Goal: Navigation & Orientation: Find specific page/section

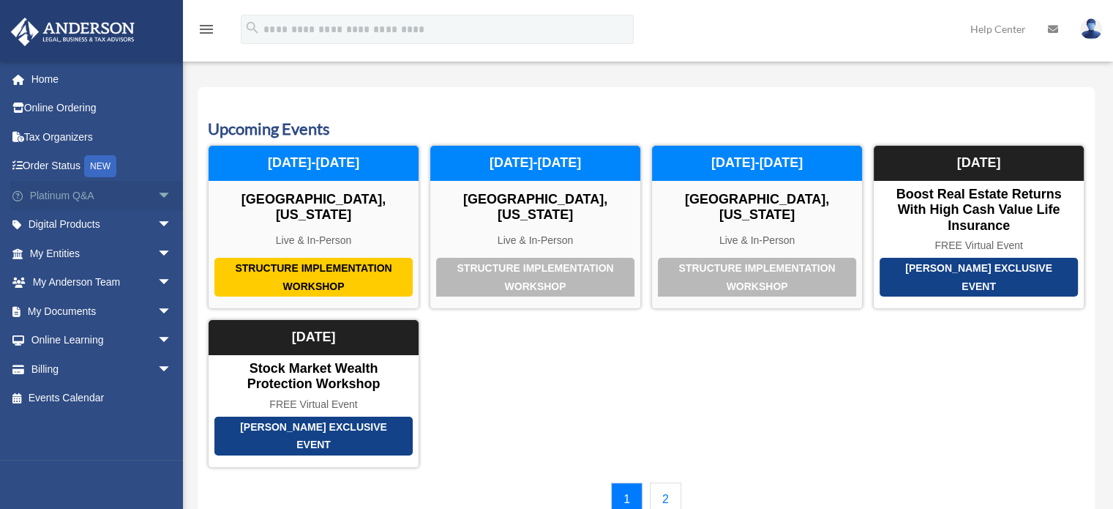
click at [157, 191] on span "arrow_drop_down" at bounding box center [171, 196] width 29 height 30
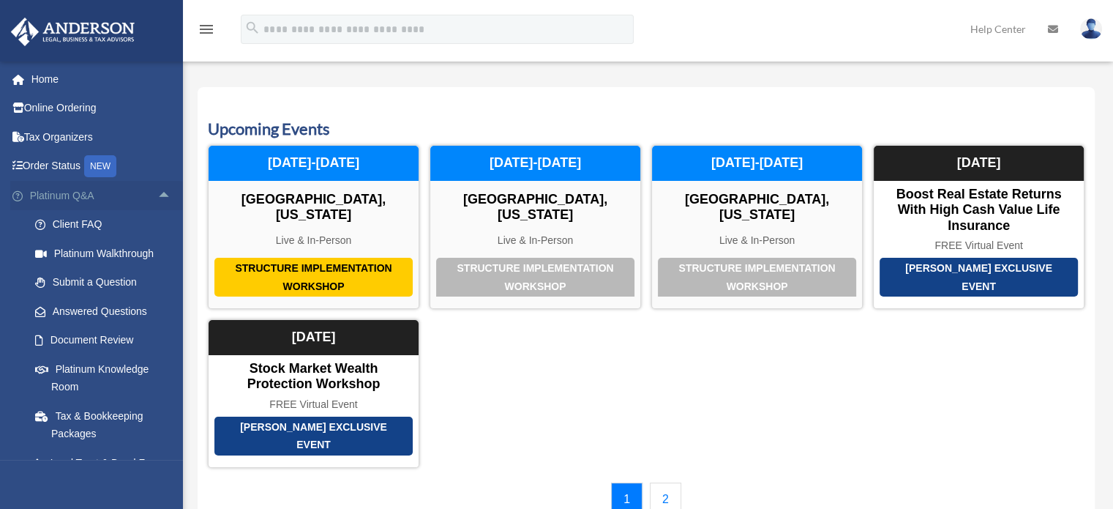
click at [157, 200] on span "arrow_drop_up" at bounding box center [171, 196] width 29 height 30
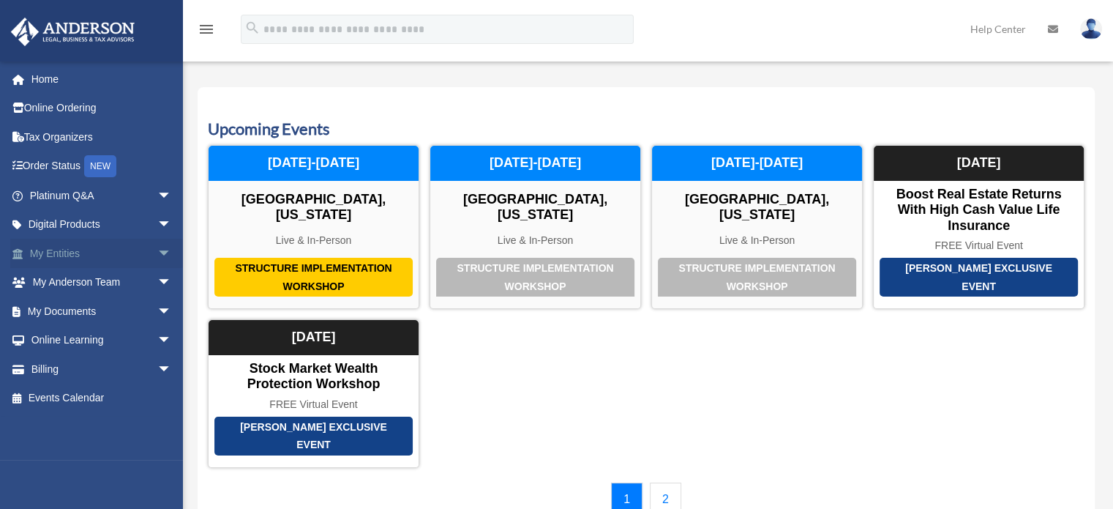
click at [159, 250] on span "arrow_drop_down" at bounding box center [171, 254] width 29 height 30
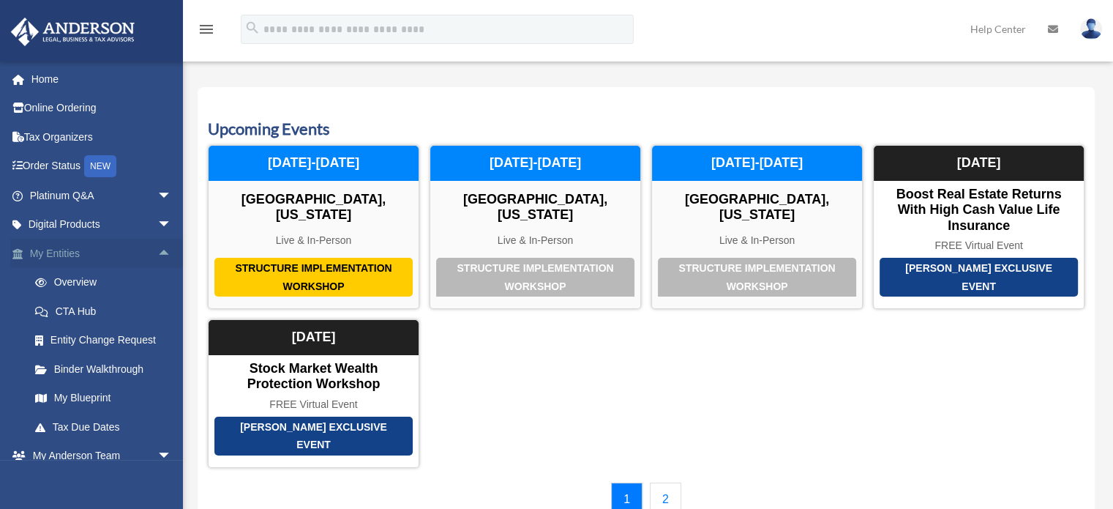
click at [157, 253] on span "arrow_drop_up" at bounding box center [171, 254] width 29 height 30
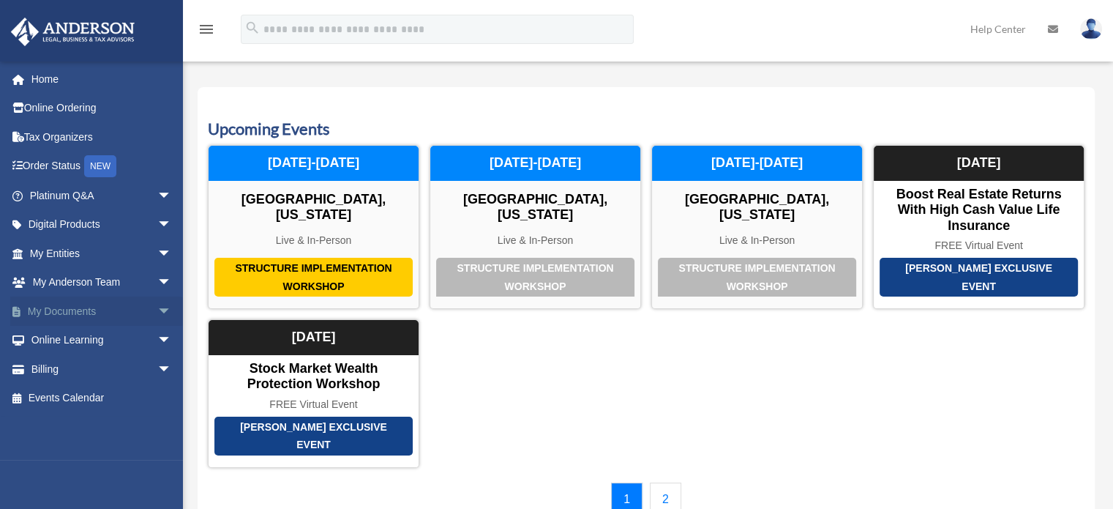
click at [157, 317] on span "arrow_drop_down" at bounding box center [171, 311] width 29 height 30
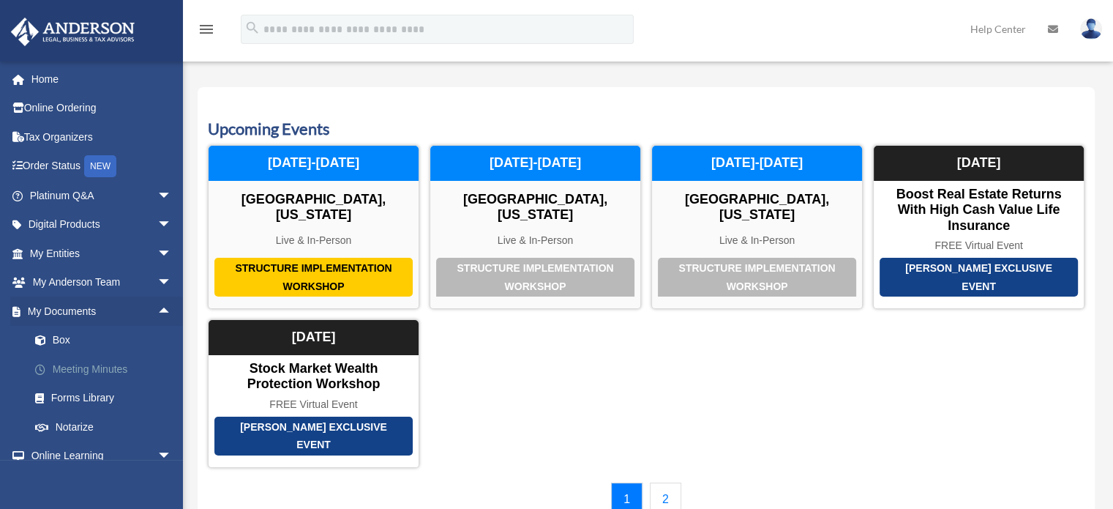
click at [114, 363] on link "Meeting Minutes" at bounding box center [106, 368] width 173 height 29
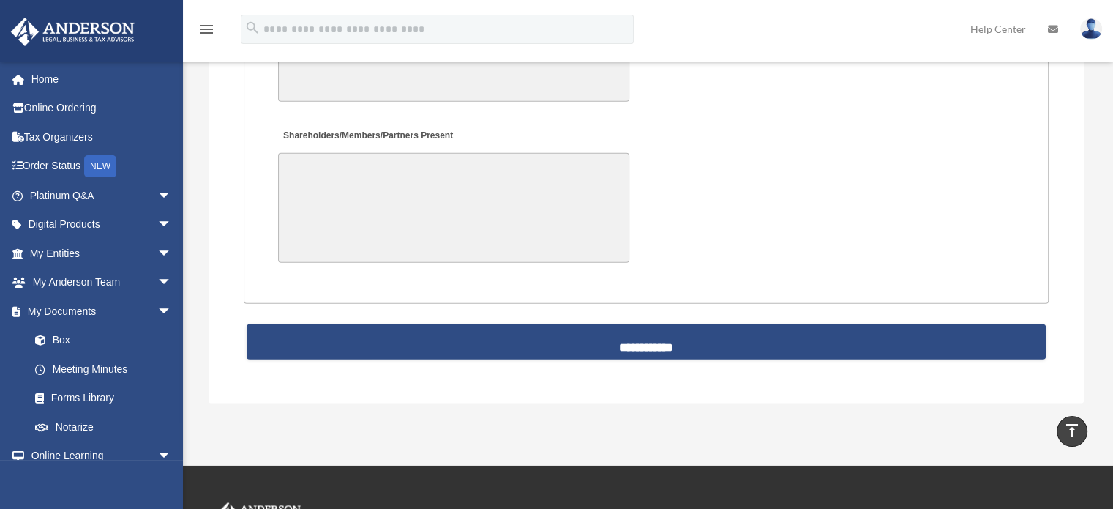
scroll to position [3439, 0]
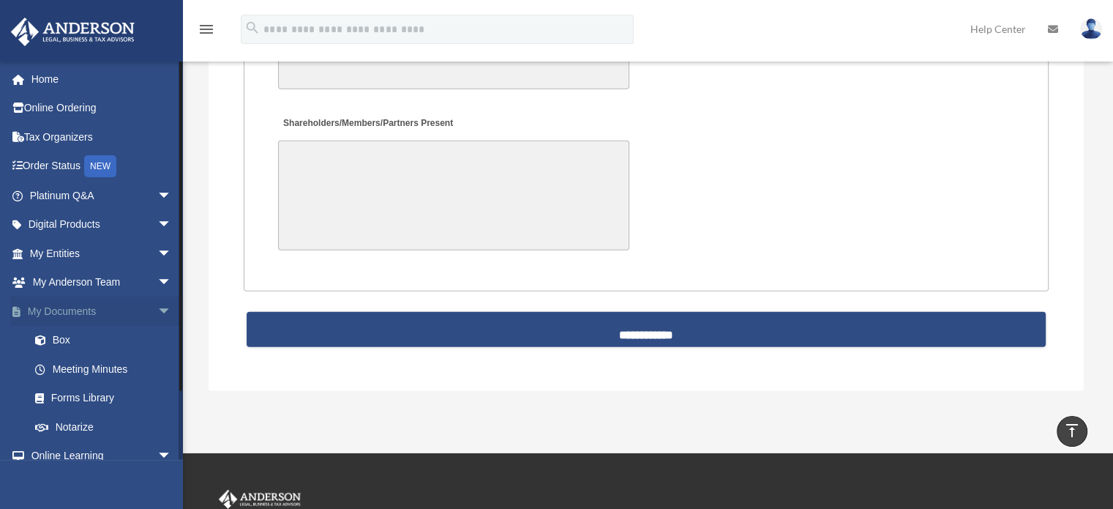
click at [157, 312] on span "arrow_drop_down" at bounding box center [171, 311] width 29 height 30
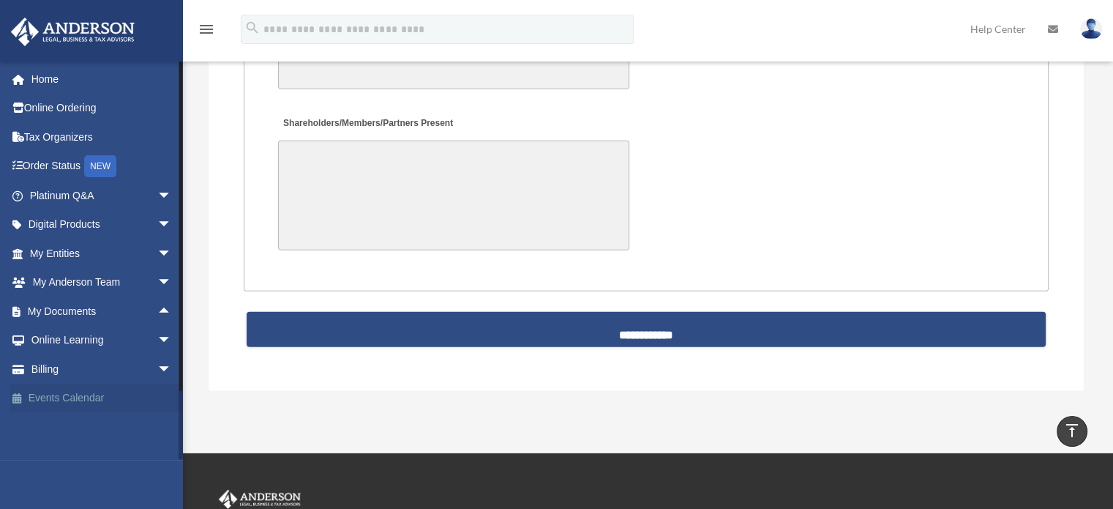
click at [92, 398] on link "Events Calendar" at bounding box center [102, 397] width 184 height 29
